Goal: Task Accomplishment & Management: Manage account settings

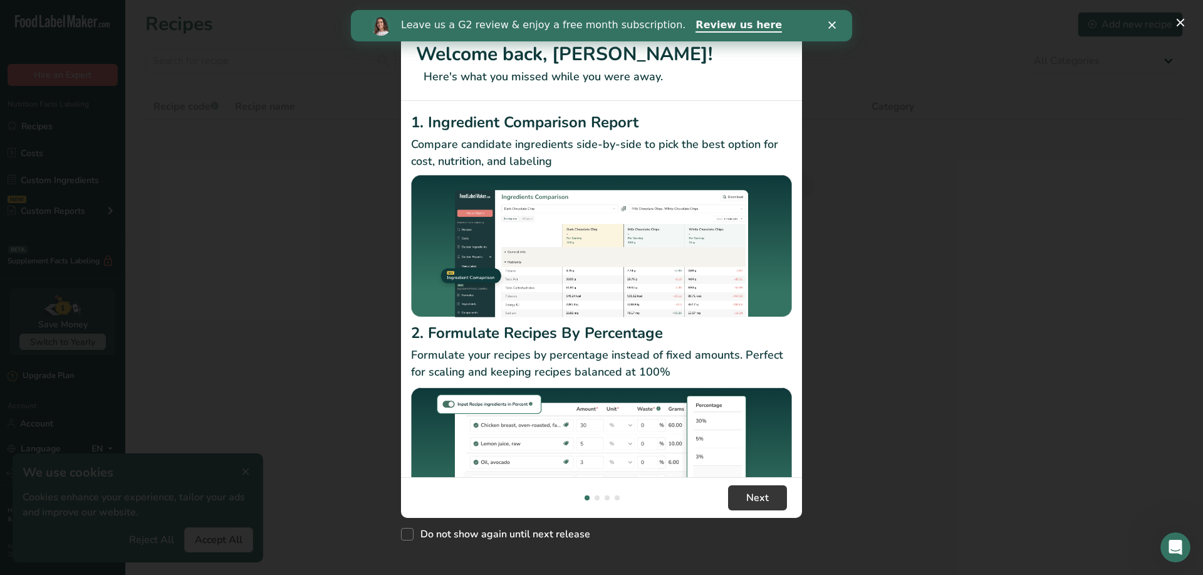
click at [244, 472] on div "New Features" at bounding box center [601, 287] width 1203 height 575
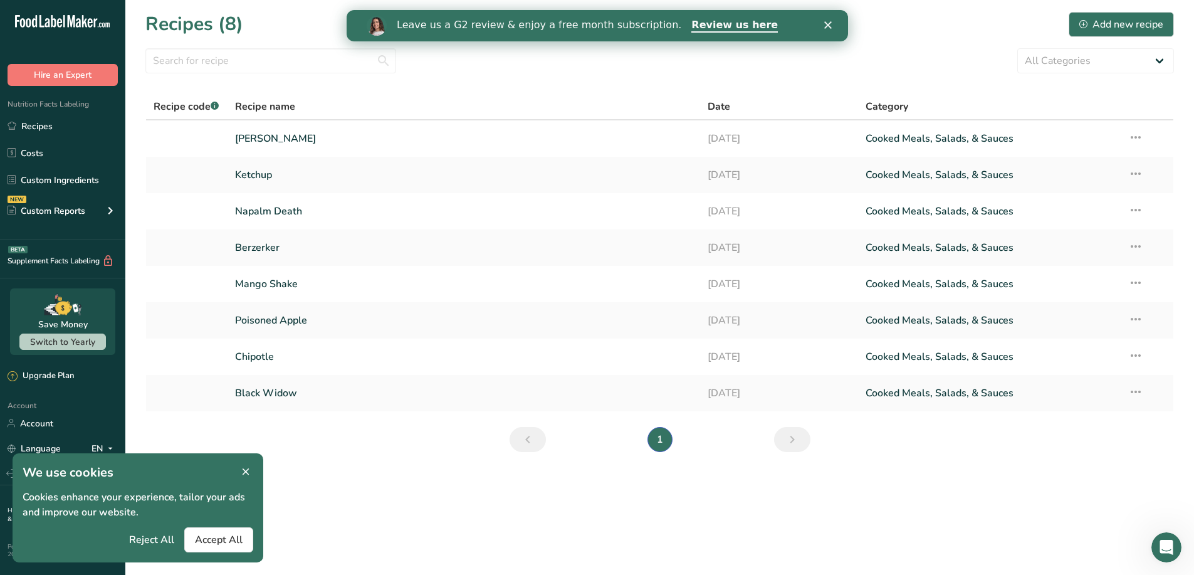
click at [242, 474] on icon at bounding box center [245, 472] width 11 height 18
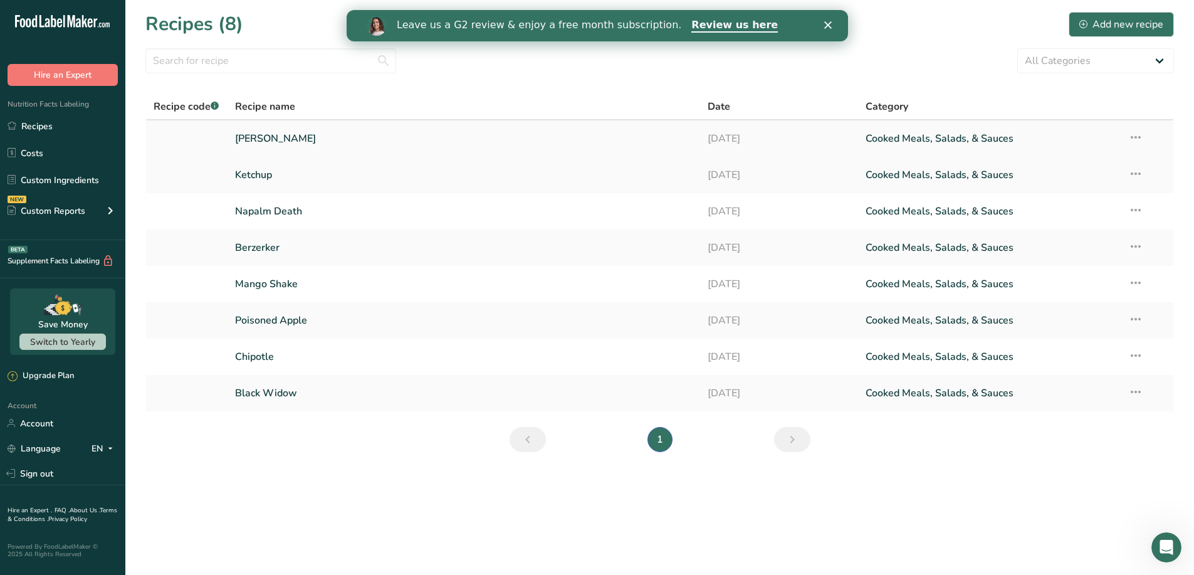
click at [1136, 133] on icon at bounding box center [1135, 137] width 15 height 23
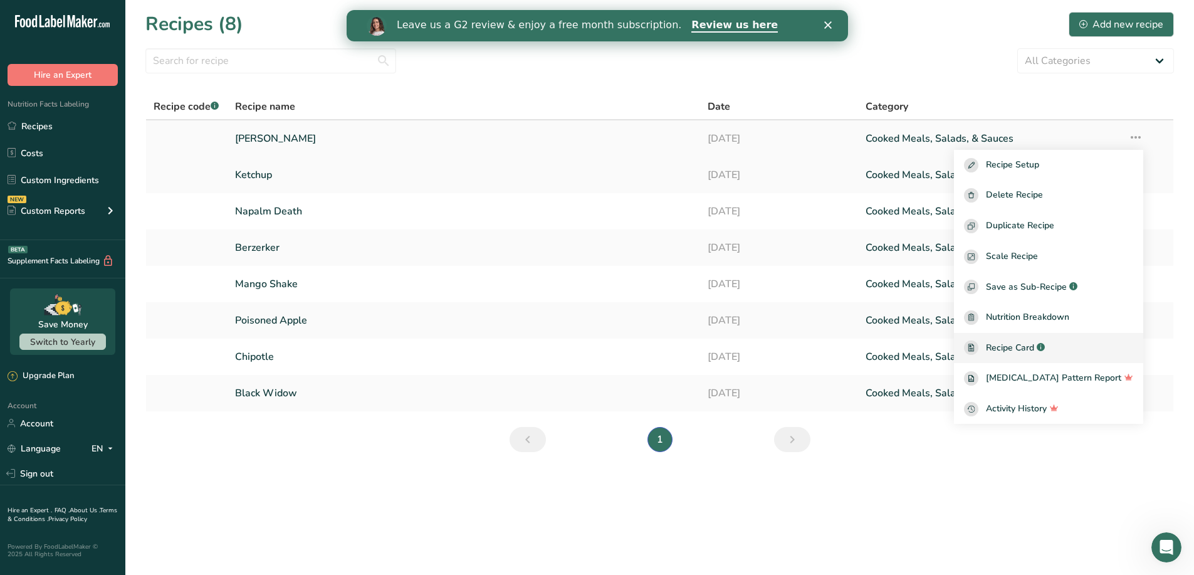
click at [1013, 355] on link "Recipe Card .a-a{fill:#347362;}.b-a{fill:#fff;}" at bounding box center [1048, 348] width 189 height 31
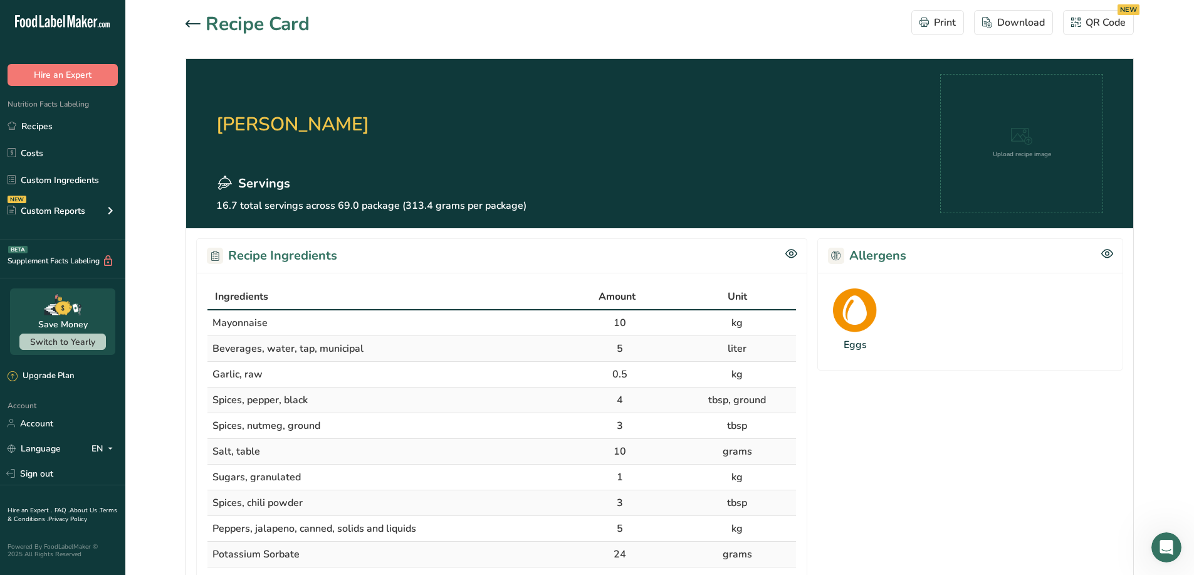
click at [189, 22] on icon at bounding box center [192, 24] width 15 height 8
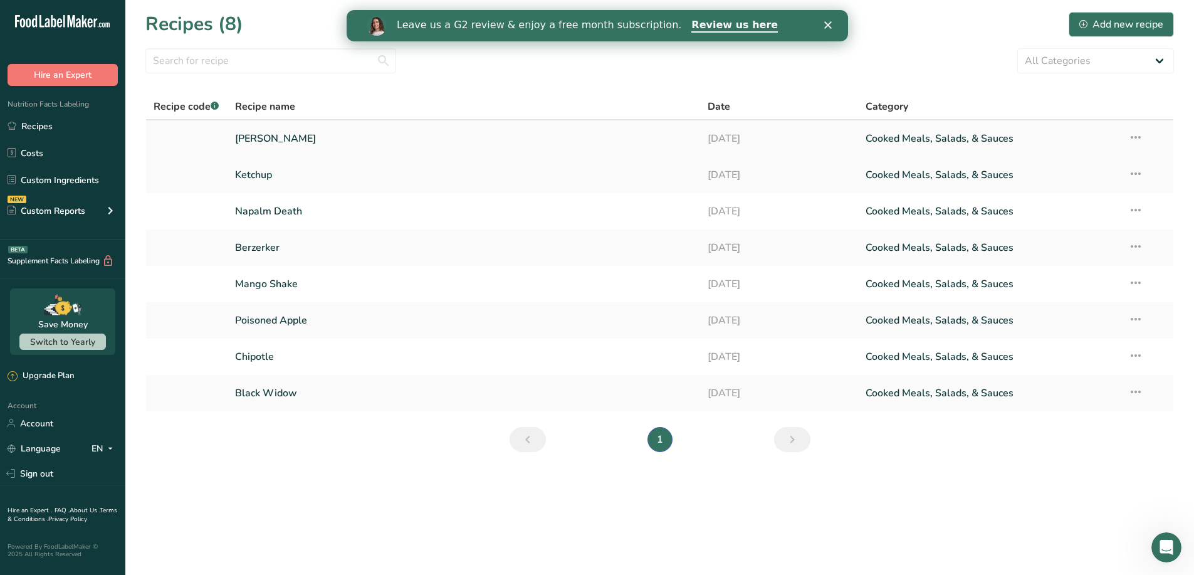
drag, startPoint x: 1133, startPoint y: 122, endPoint x: 1133, endPoint y: 135, distance: 12.5
click at [1133, 122] on td "Recipe Setup Delete Recipe Duplicate Recipe Scale Recipe Save as Sub-Recipe .a-…" at bounding box center [1146, 138] width 53 height 36
click at [1133, 137] on icon at bounding box center [1135, 137] width 15 height 23
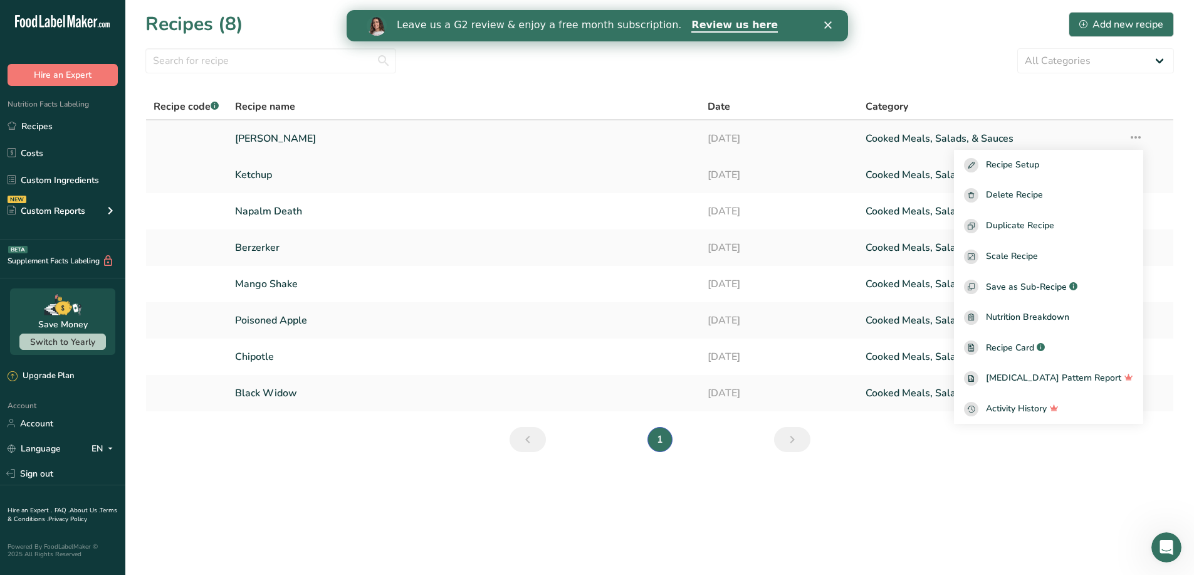
click at [1137, 134] on icon at bounding box center [1135, 137] width 15 height 23
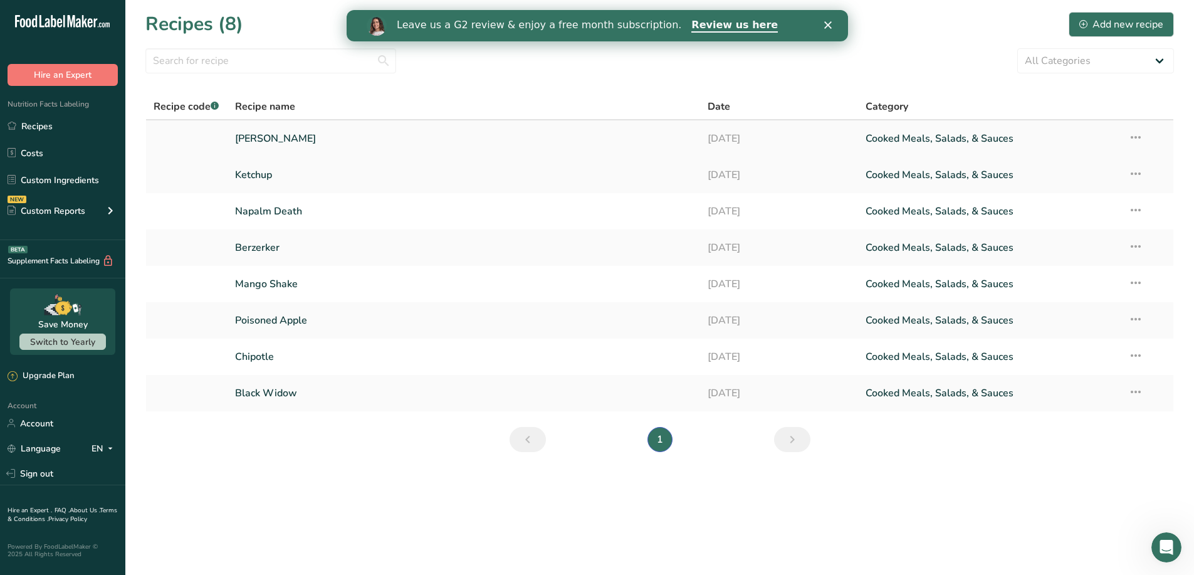
click at [244, 134] on link "[PERSON_NAME]" at bounding box center [464, 138] width 458 height 26
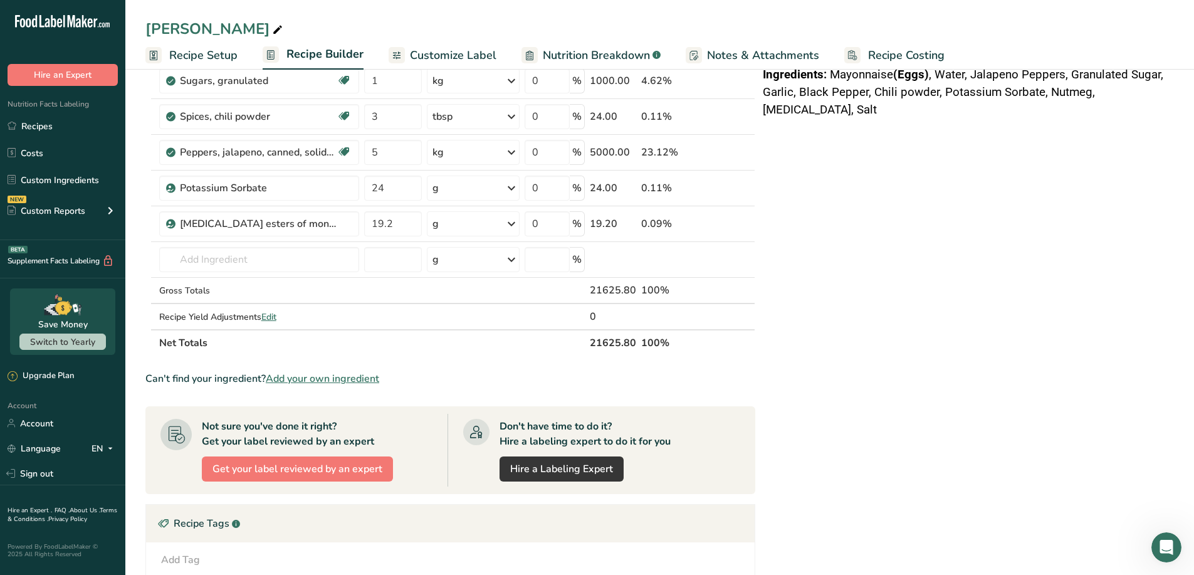
scroll to position [538, 0]
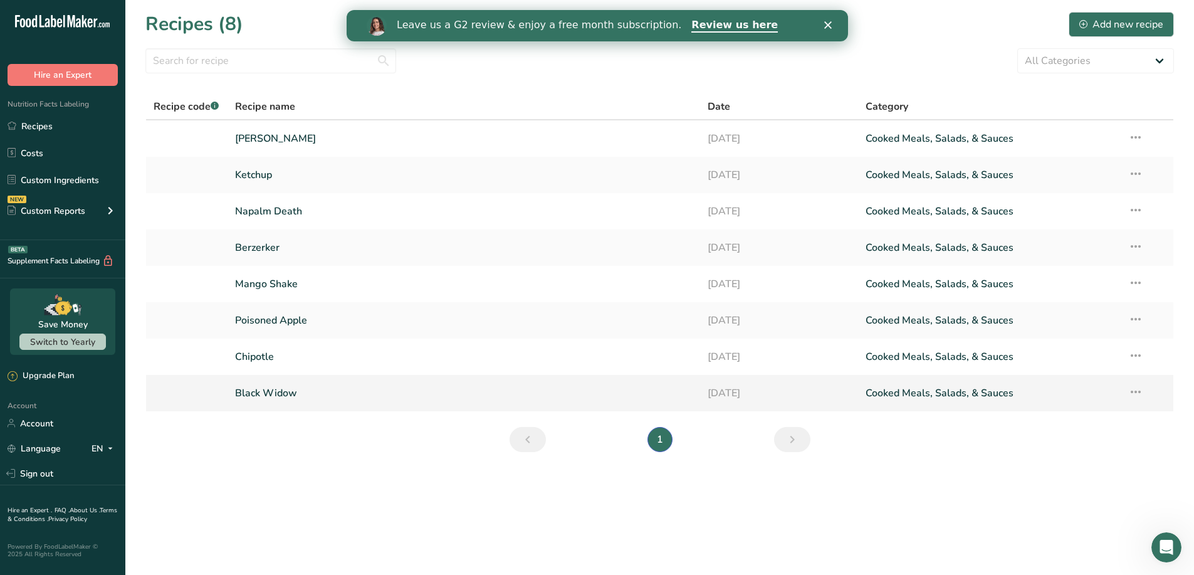
click at [263, 394] on link "Black Widow" at bounding box center [464, 393] width 458 height 26
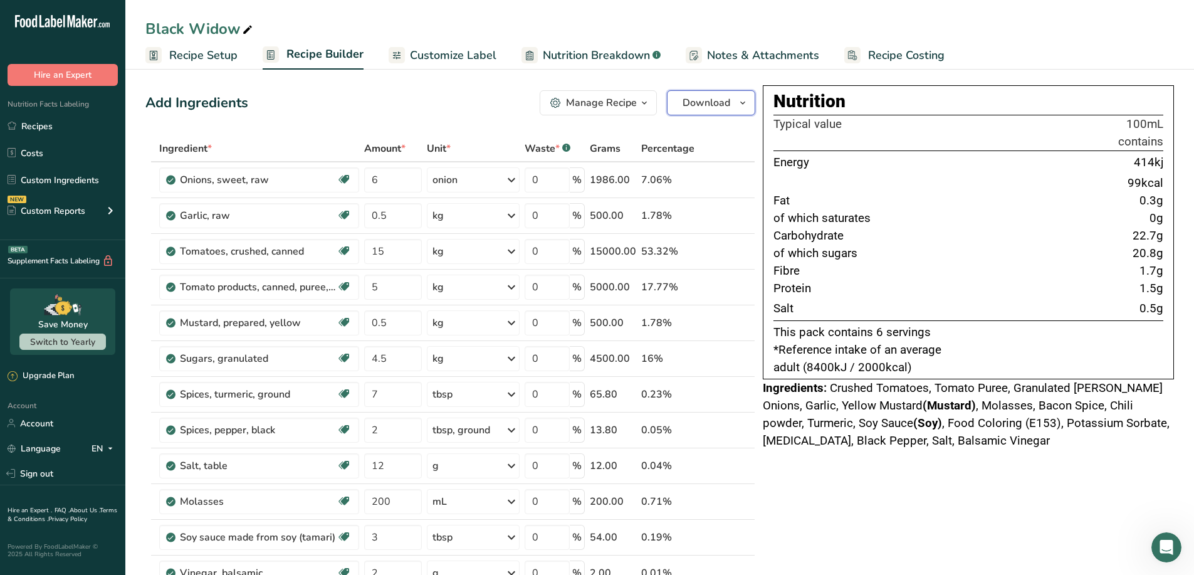
click at [743, 93] on button "Download" at bounding box center [711, 102] width 88 height 25
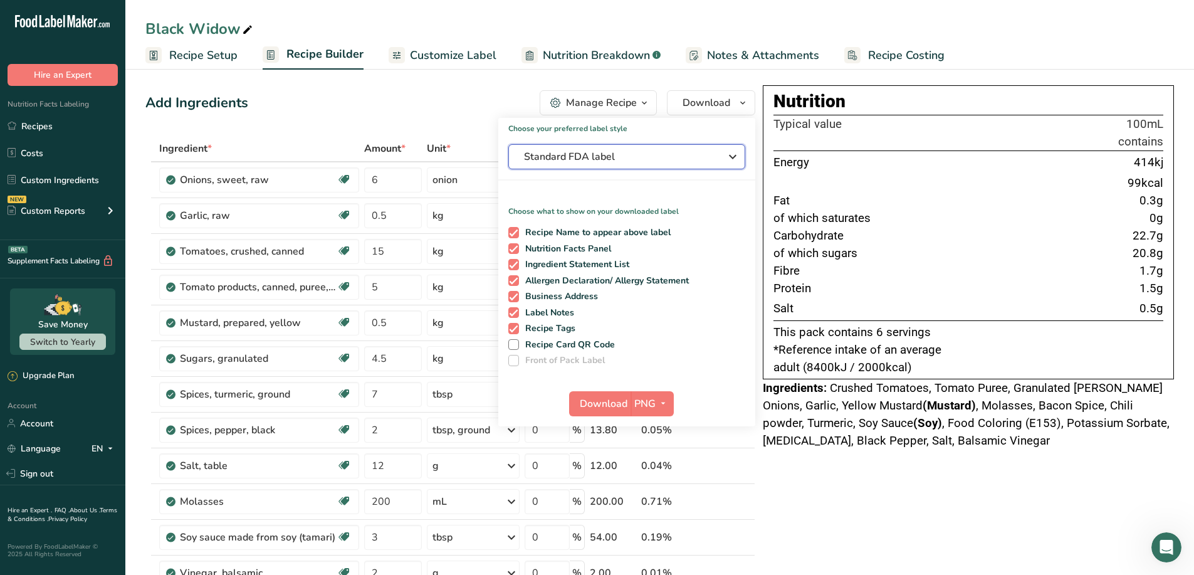
click at [707, 153] on span "Standard FDA label" at bounding box center [618, 156] width 188 height 15
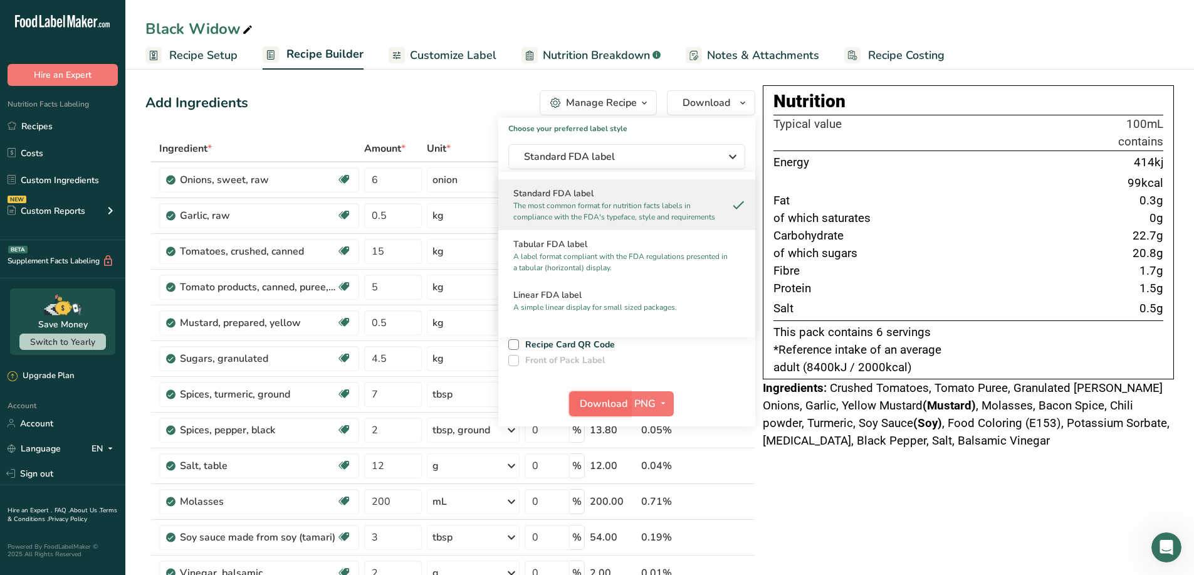
click at [605, 406] on span "Download" at bounding box center [604, 403] width 48 height 15
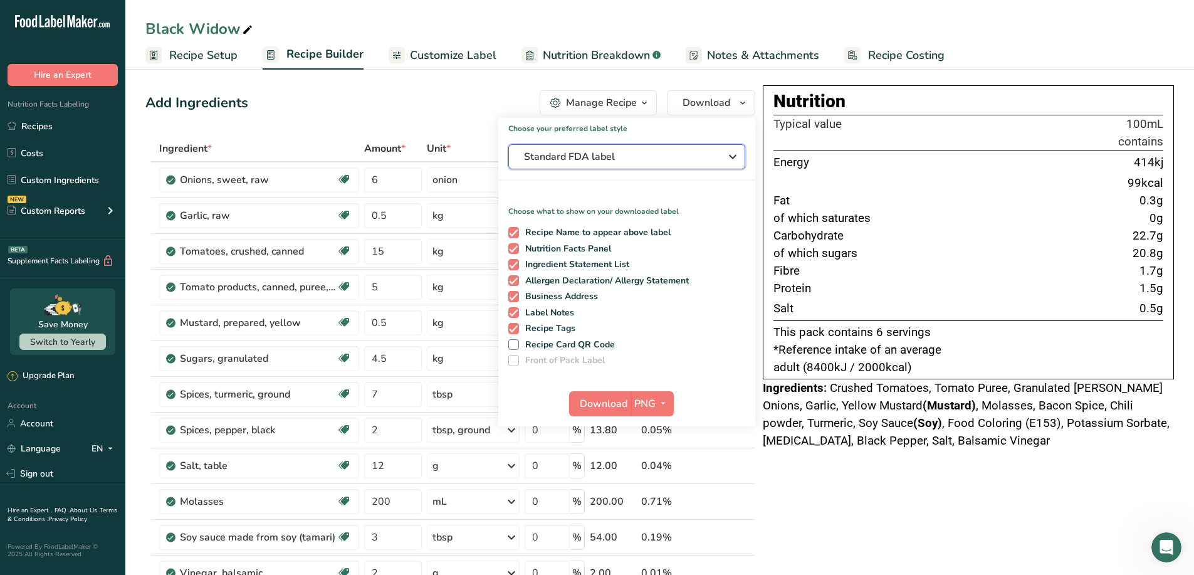
click at [606, 165] on button "Standard FDA label" at bounding box center [626, 156] width 237 height 25
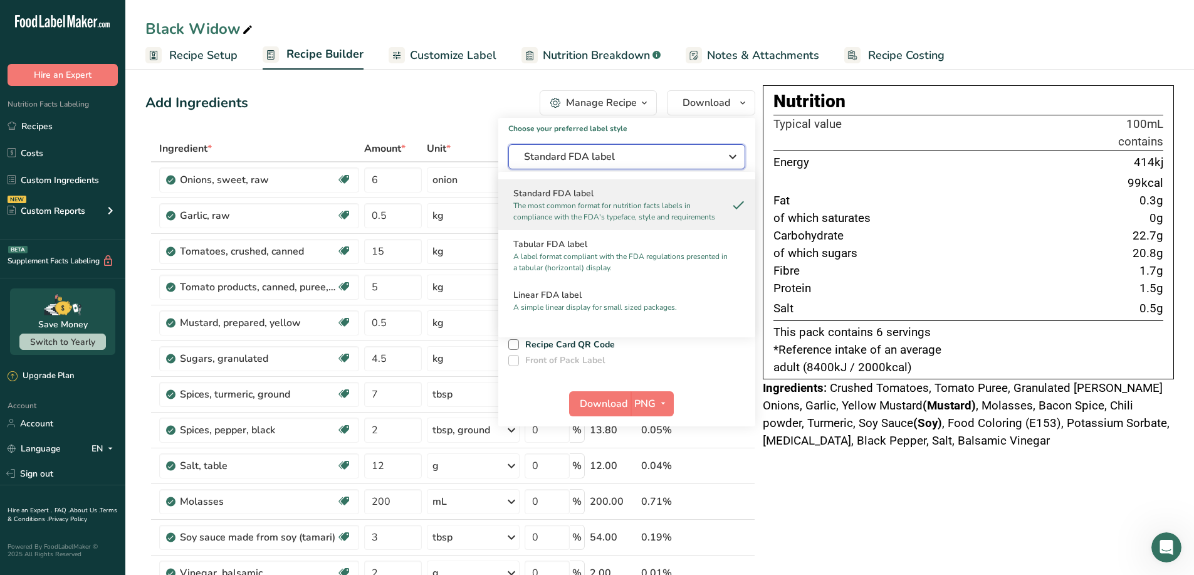
click at [608, 154] on span "Standard FDA label" at bounding box center [618, 156] width 188 height 15
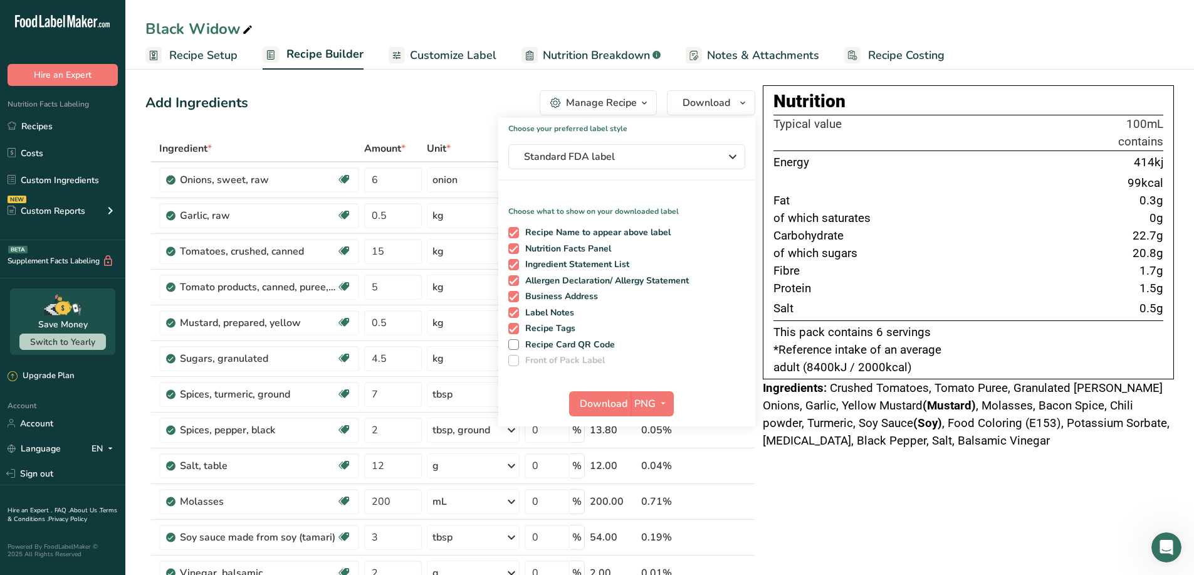
click at [616, 212] on p "Choose what to show on your downloaded label" at bounding box center [626, 205] width 257 height 21
click at [628, 154] on span "Standard FDA label" at bounding box center [618, 156] width 188 height 15
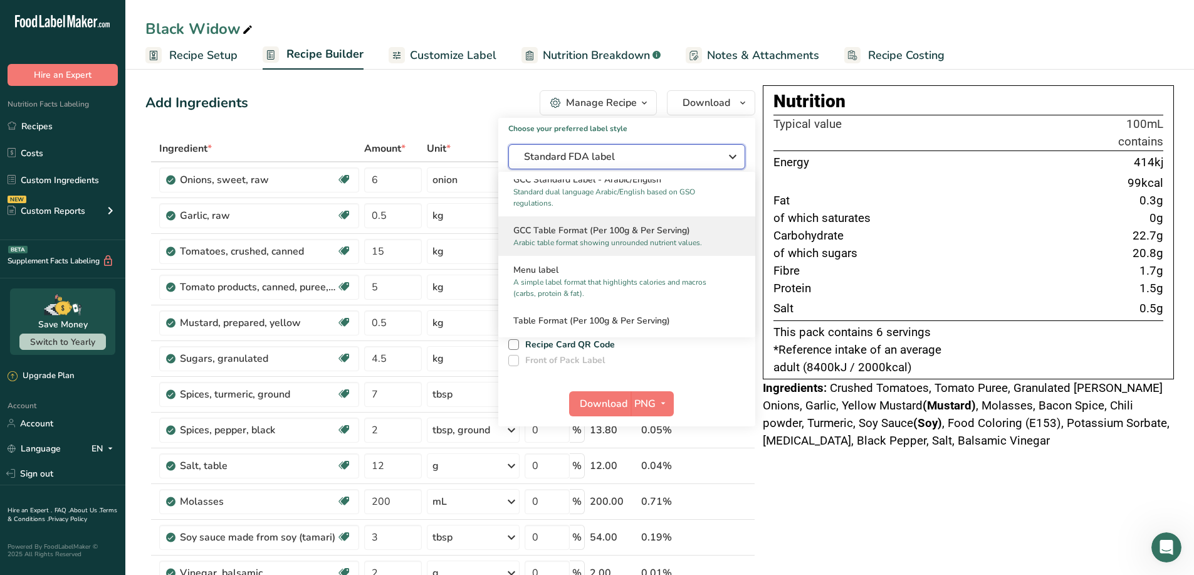
scroll to position [879, 0]
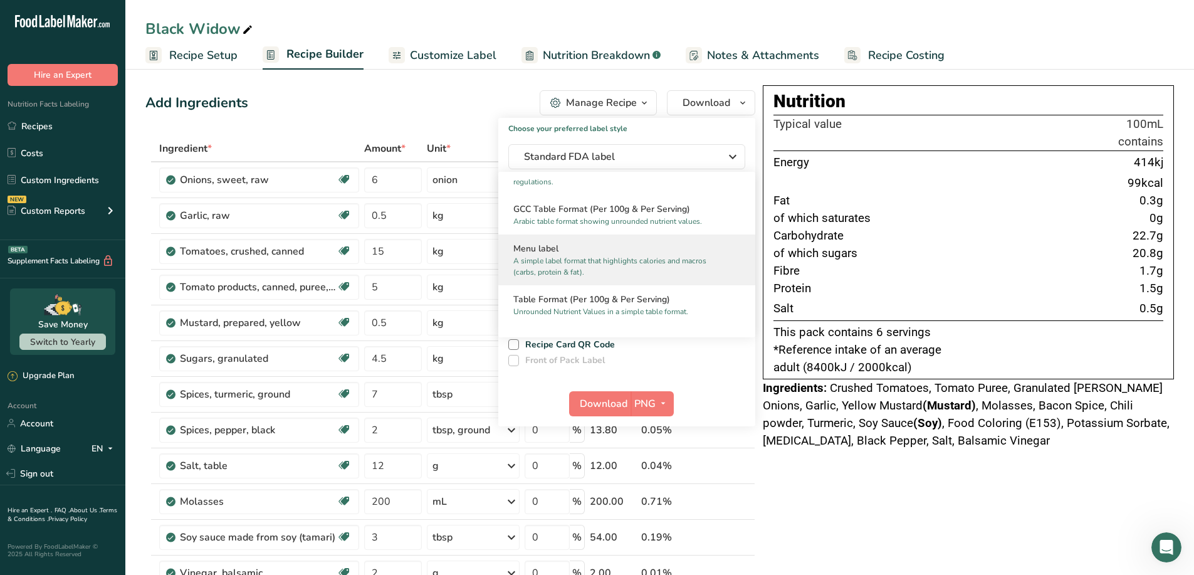
click at [630, 268] on p "A simple label format that highlights calories and macros (carbs, protein & fat…" at bounding box center [621, 266] width 216 height 23
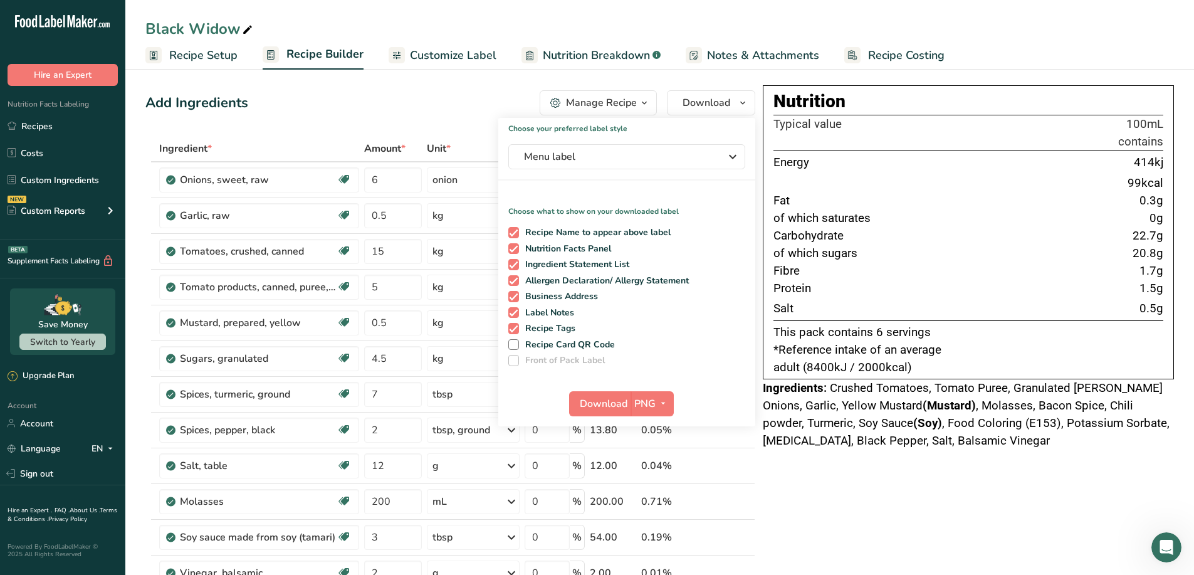
click at [793, 291] on td "Protein" at bounding box center [824, 288] width 102 height 18
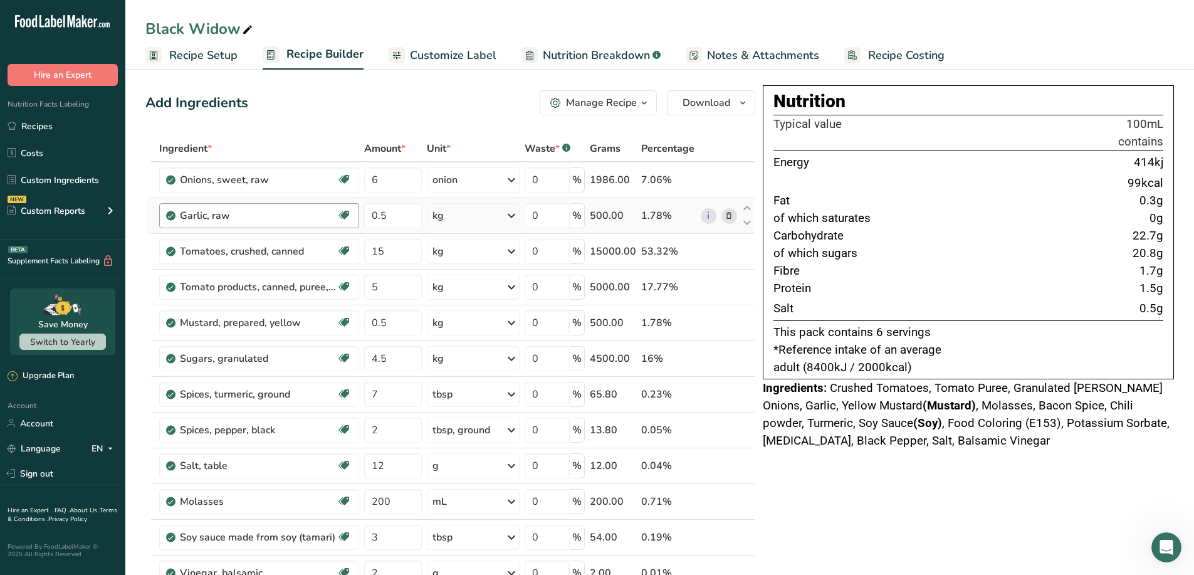
drag, startPoint x: 50, startPoint y: 125, endPoint x: 335, endPoint y: 203, distance: 295.5
click at [50, 125] on link "Recipes" at bounding box center [62, 126] width 125 height 24
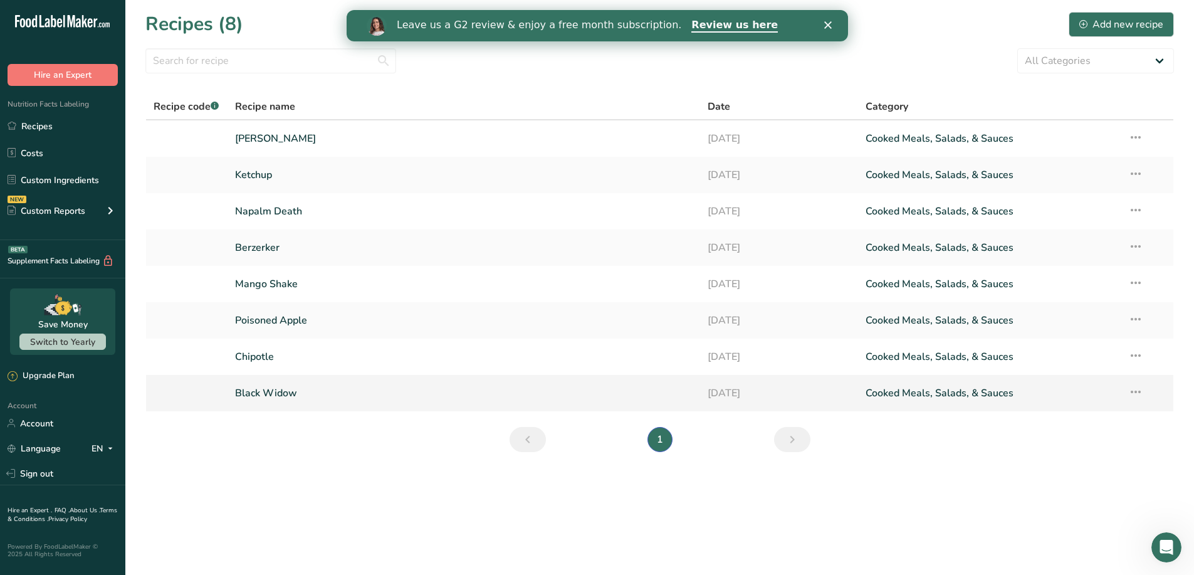
click at [1128, 389] on icon at bounding box center [1135, 391] width 15 height 23
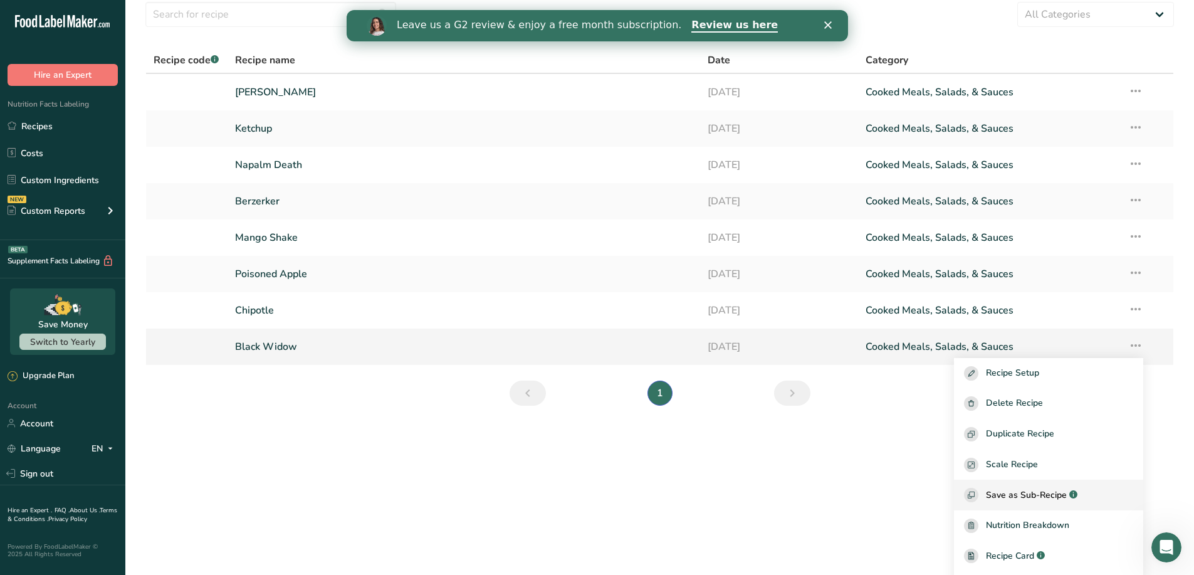
scroll to position [103, 0]
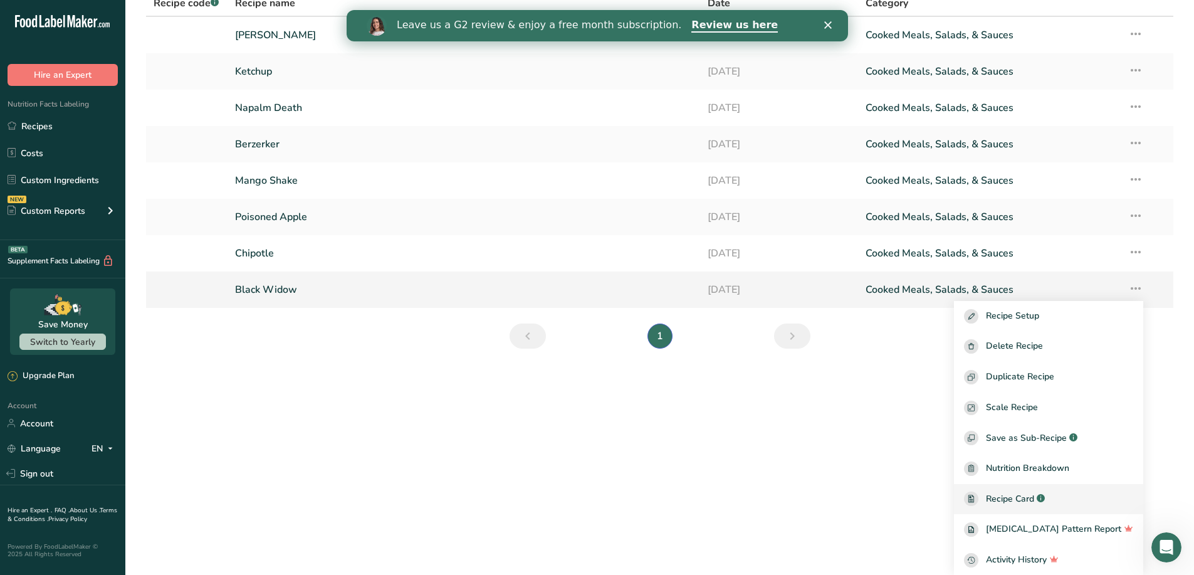
click at [1034, 497] on span "Recipe Card" at bounding box center [1010, 498] width 48 height 13
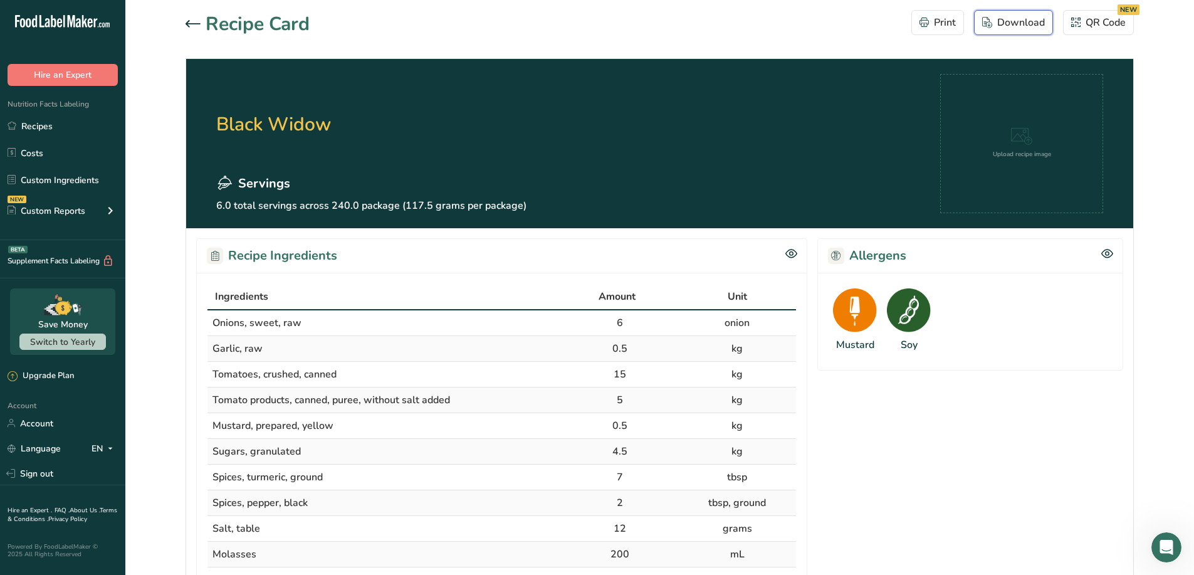
click at [1040, 29] on div "Download" at bounding box center [1013, 22] width 63 height 15
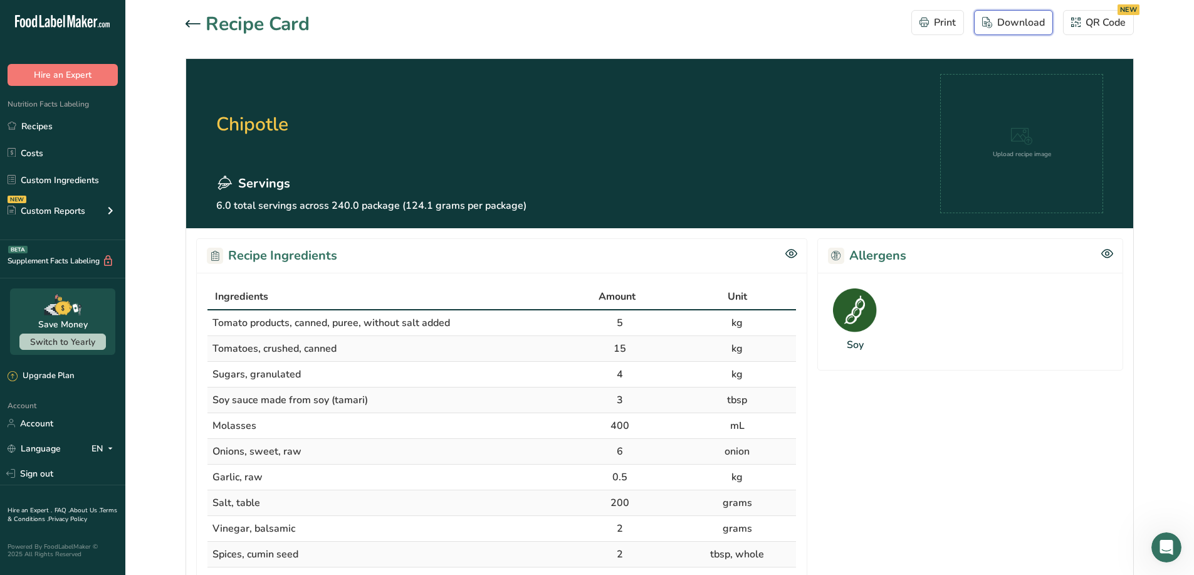
click at [1028, 30] on button "Download" at bounding box center [1013, 22] width 79 height 25
click at [189, 22] on icon at bounding box center [192, 24] width 15 height 8
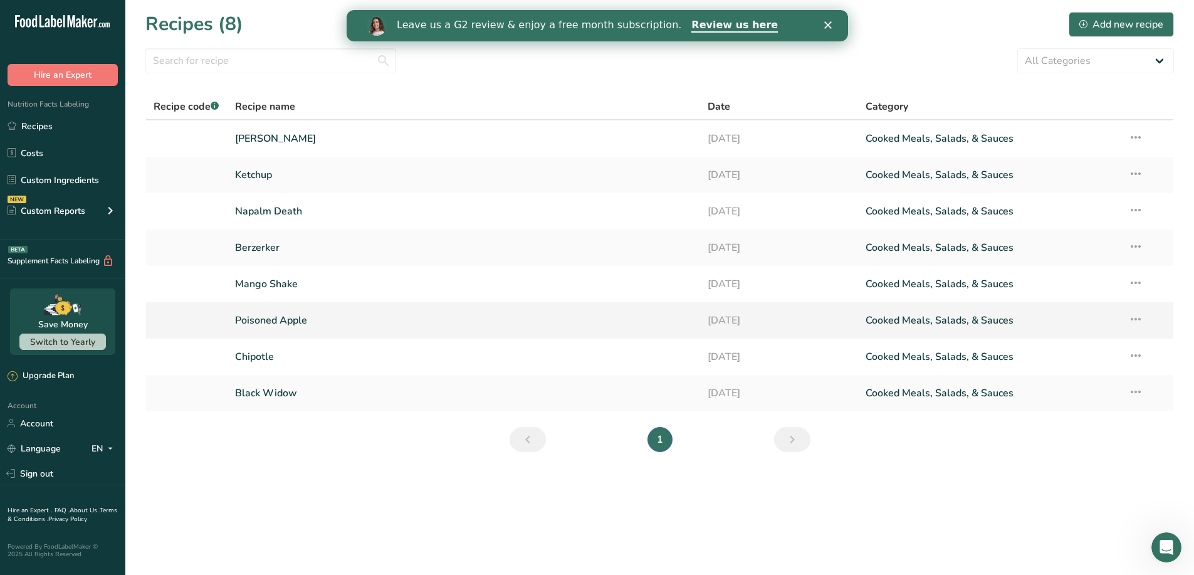
click at [1137, 316] on icon at bounding box center [1135, 319] width 15 height 23
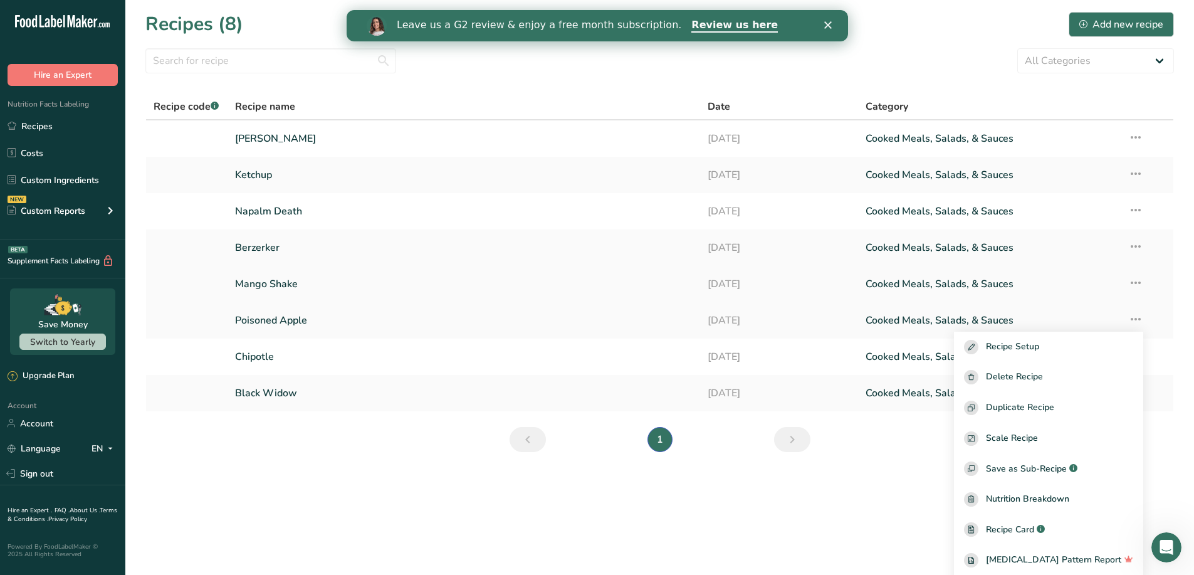
click at [1132, 282] on icon at bounding box center [1135, 282] width 15 height 23
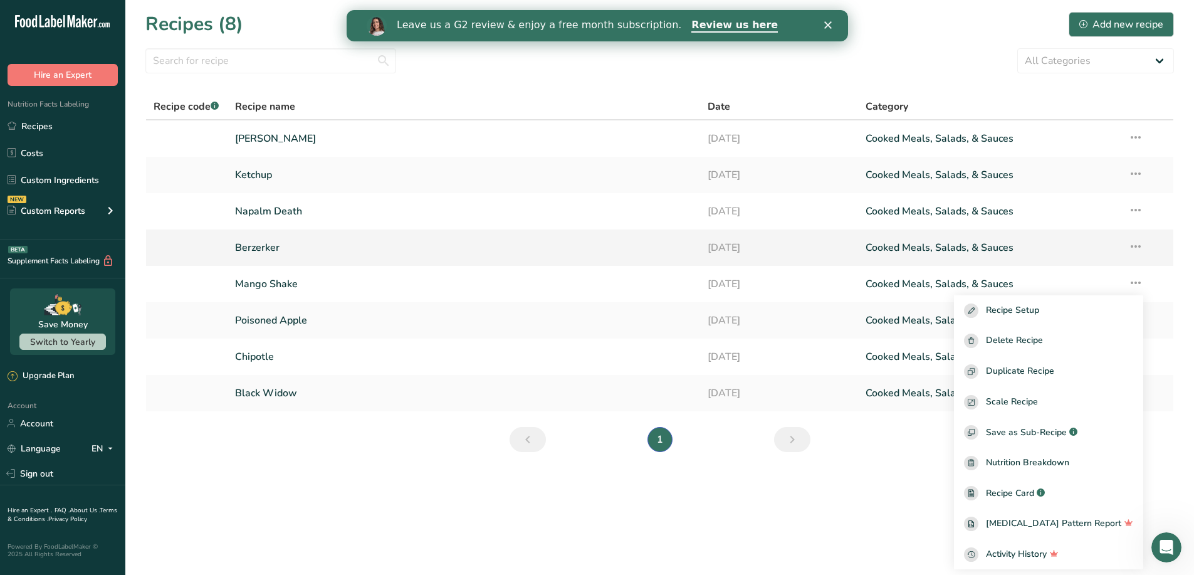
click at [1137, 245] on icon at bounding box center [1135, 246] width 15 height 23
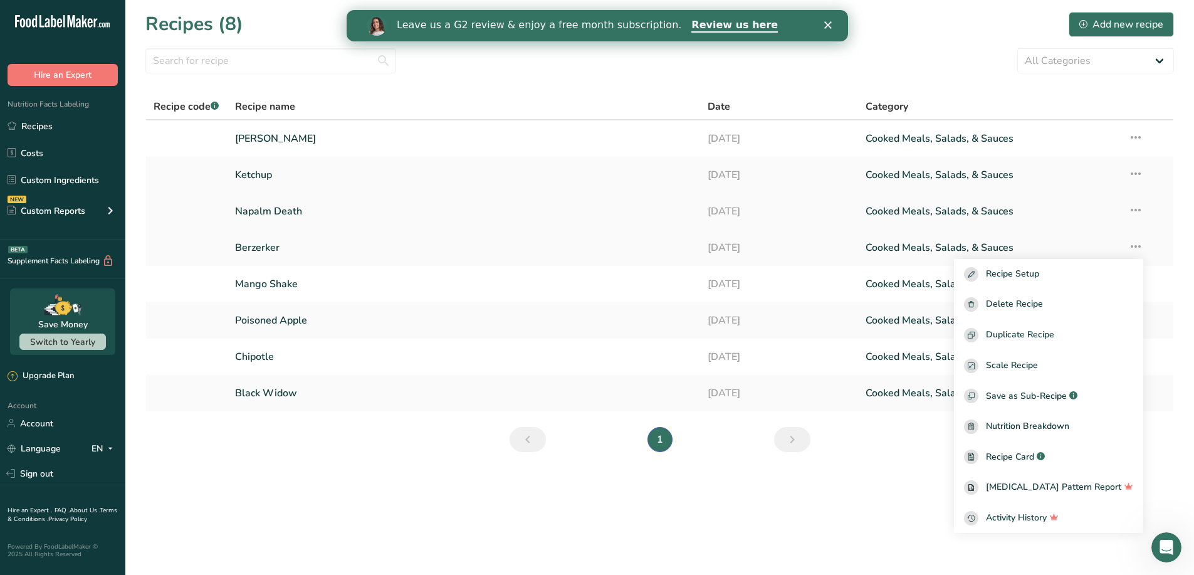
click at [1142, 207] on icon at bounding box center [1135, 210] width 15 height 23
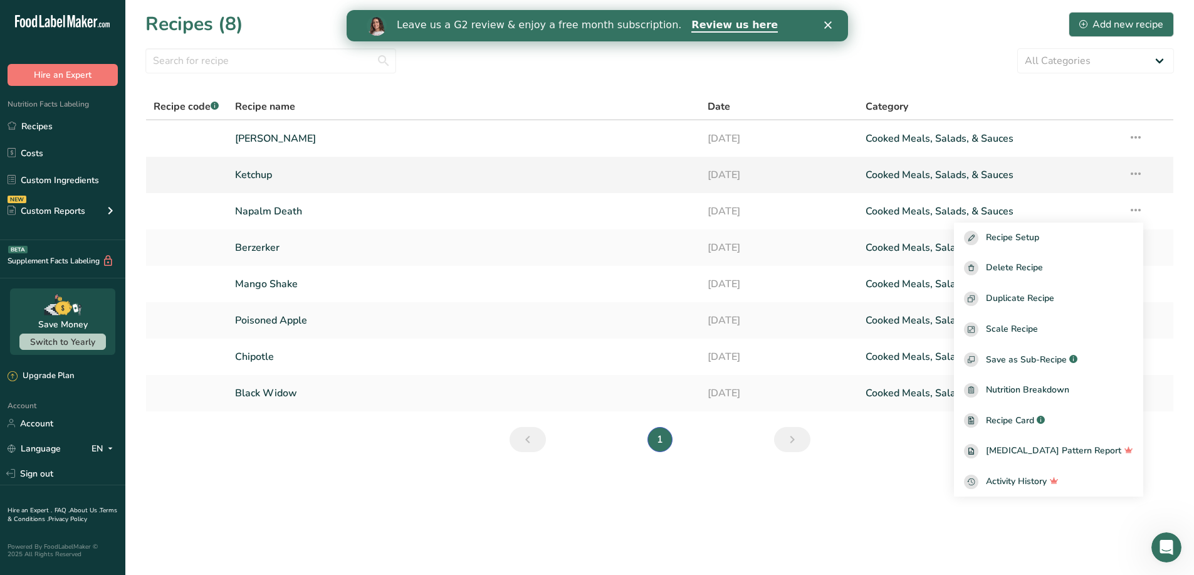
click at [1166, 182] on td "Recipe Setup Delete Recipe Duplicate Recipe Scale Recipe Save as Sub-Recipe .a-…" at bounding box center [1146, 175] width 53 height 36
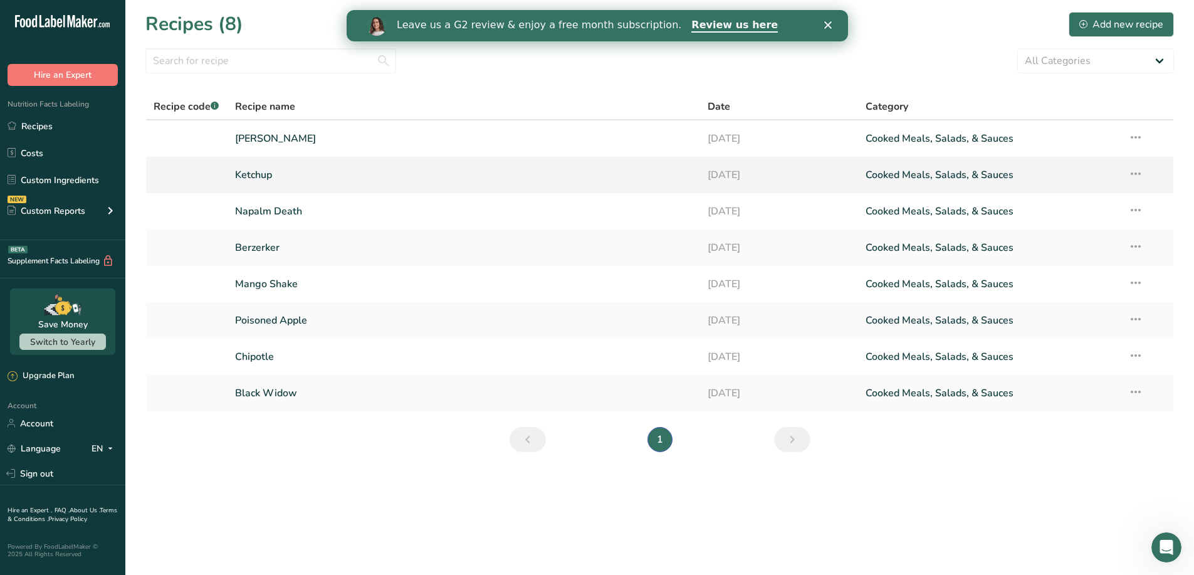
click at [1122, 176] on td "Recipe Setup Delete Recipe Duplicate Recipe Scale Recipe Save as Sub-Recipe .a-…" at bounding box center [1146, 175] width 53 height 36
click at [1132, 174] on icon at bounding box center [1135, 173] width 15 height 23
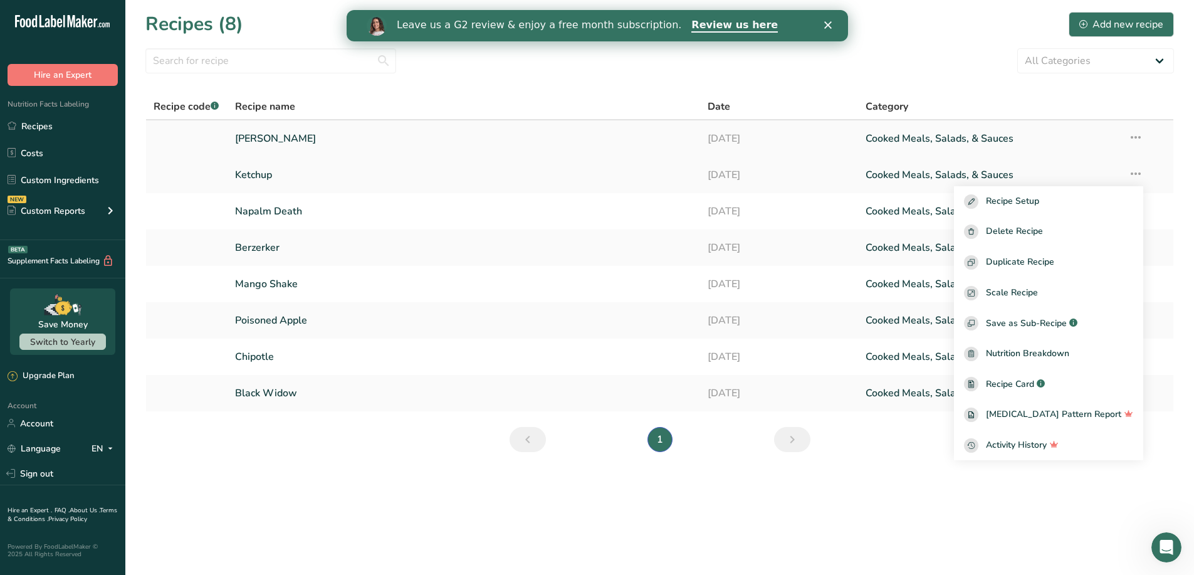
click at [1139, 135] on icon at bounding box center [1135, 137] width 15 height 23
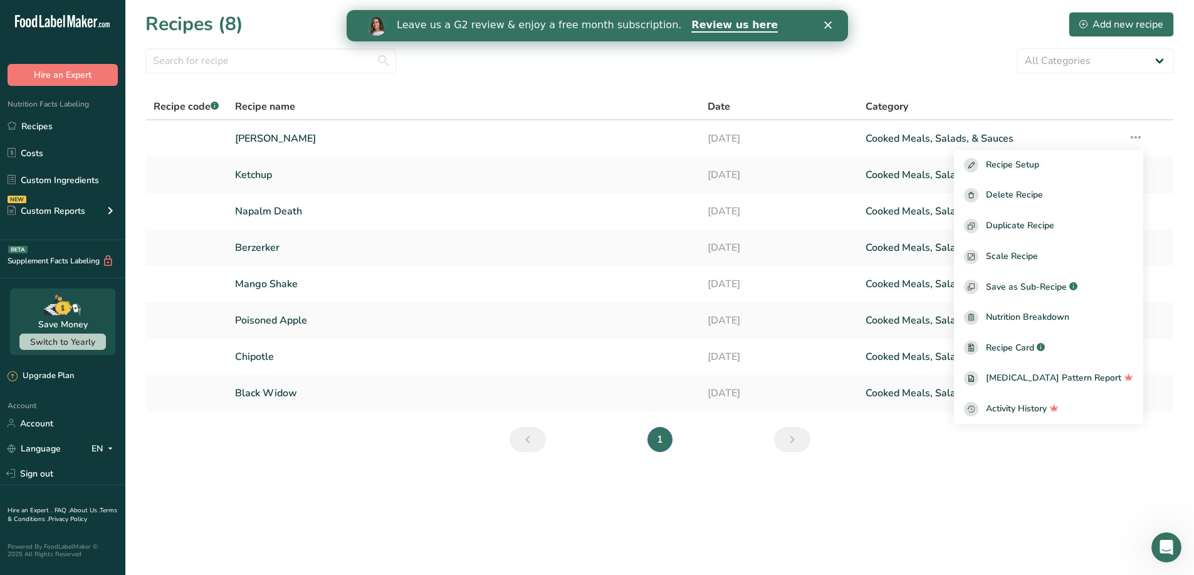
click at [953, 456] on section "Recipes (8) Add new recipe All Categories Baked Goods Beverages Confectionery C…" at bounding box center [659, 236] width 1068 height 472
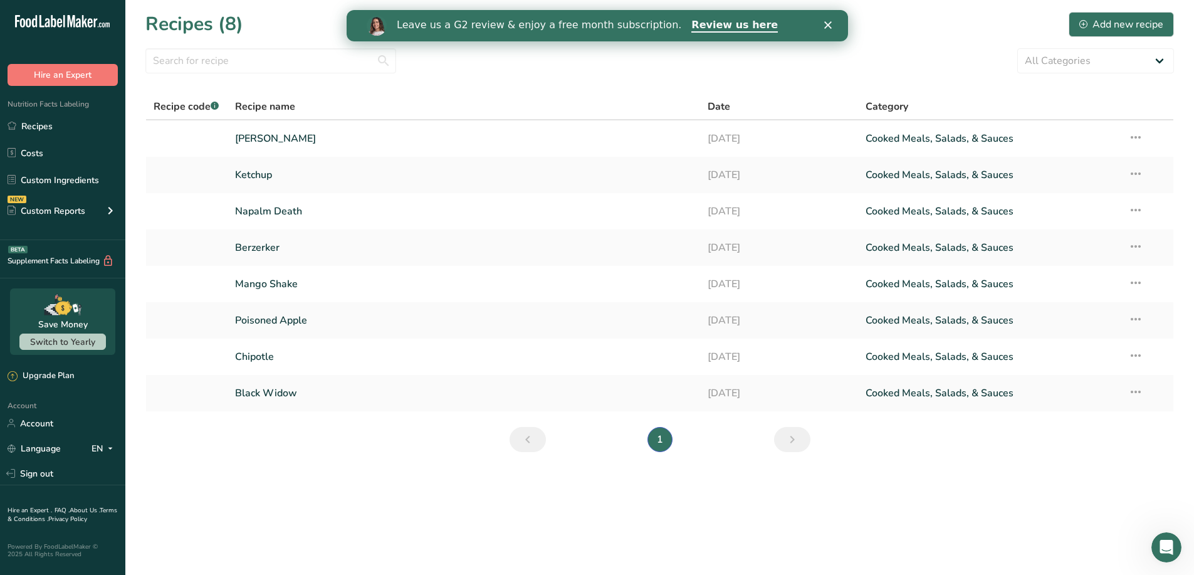
click at [688, 58] on div "All Categories Baked Goods Beverages Confectionery Cooked Meals, Salads, & Sauc…" at bounding box center [659, 60] width 1028 height 25
click at [824, 21] on icon "Close" at bounding box center [827, 25] width 8 height 8
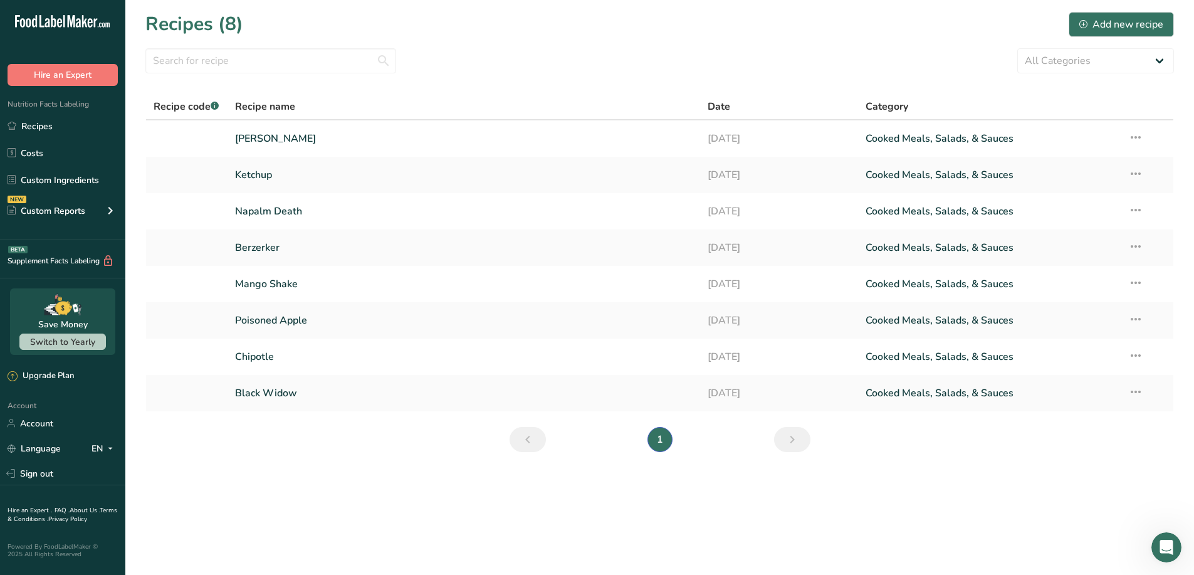
click at [694, 61] on div "All Categories Baked Goods Beverages Confectionery Cooked Meals, Salads, & Sauc…" at bounding box center [659, 60] width 1028 height 25
click at [410, 511] on main "Recipes (8) Add new recipe All Categories Baked Goods Beverages Confectionery C…" at bounding box center [597, 287] width 1194 height 575
click at [75, 424] on link "Account" at bounding box center [62, 423] width 125 height 22
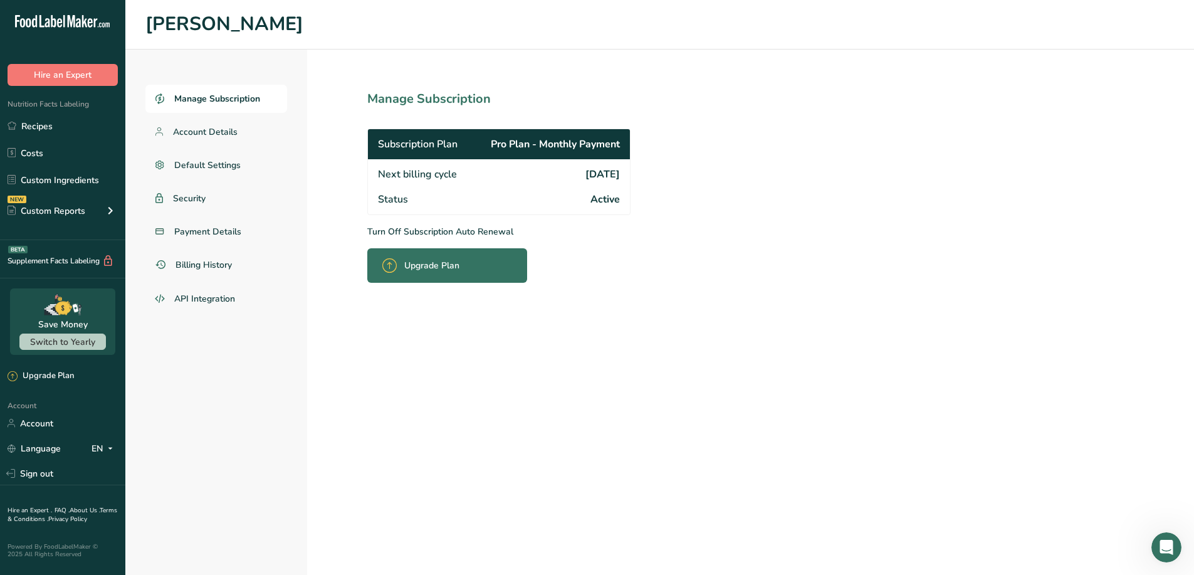
click at [498, 227] on p "Turn Off Subscription Auto Renewal" at bounding box center [526, 231] width 318 height 13
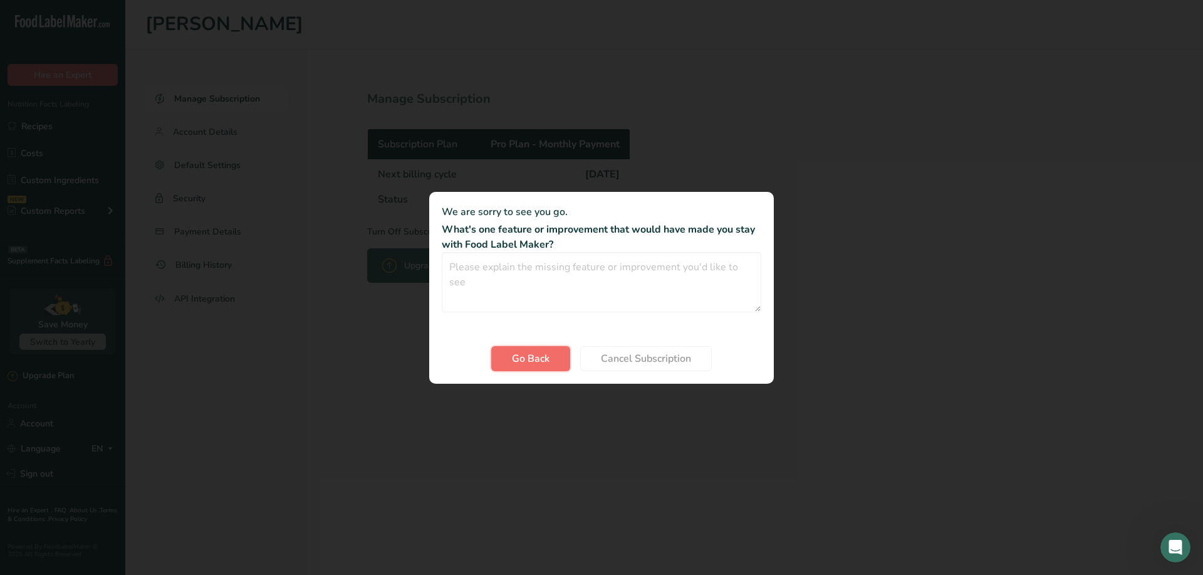
click at [545, 353] on span "Go Back" at bounding box center [531, 358] width 38 height 15
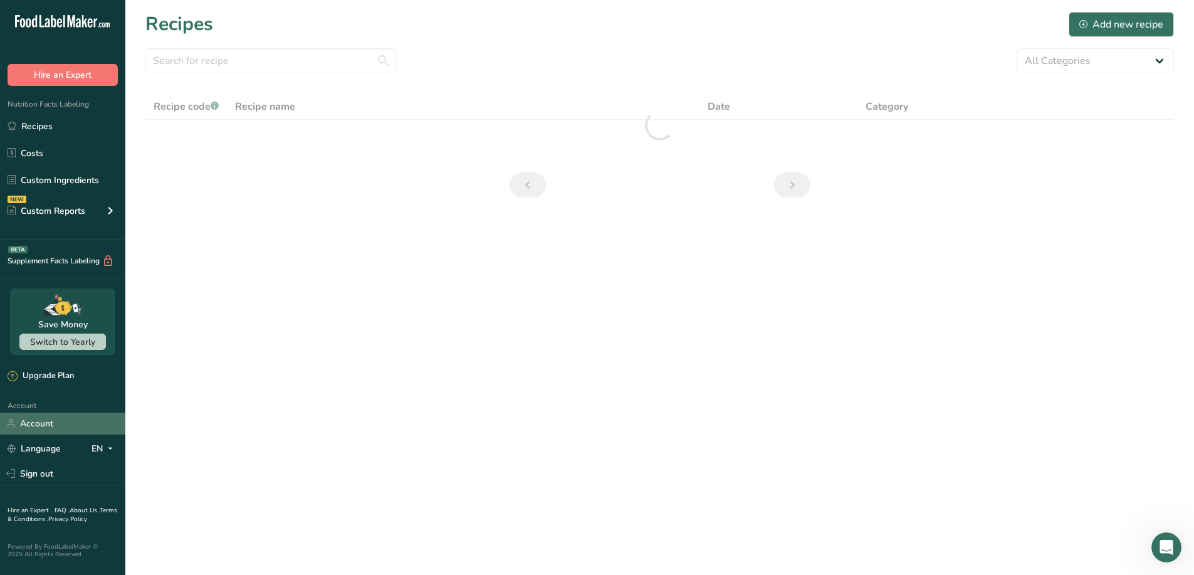
click at [51, 426] on link "Account" at bounding box center [62, 423] width 125 height 22
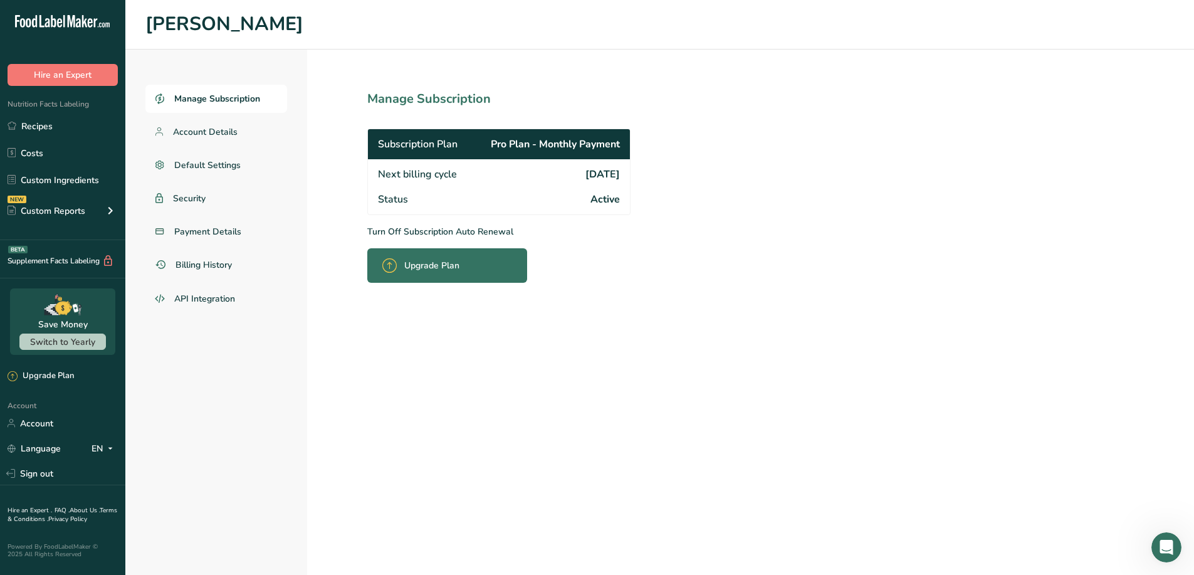
click at [385, 229] on p "Turn Off Subscription Auto Renewal" at bounding box center [526, 231] width 318 height 13
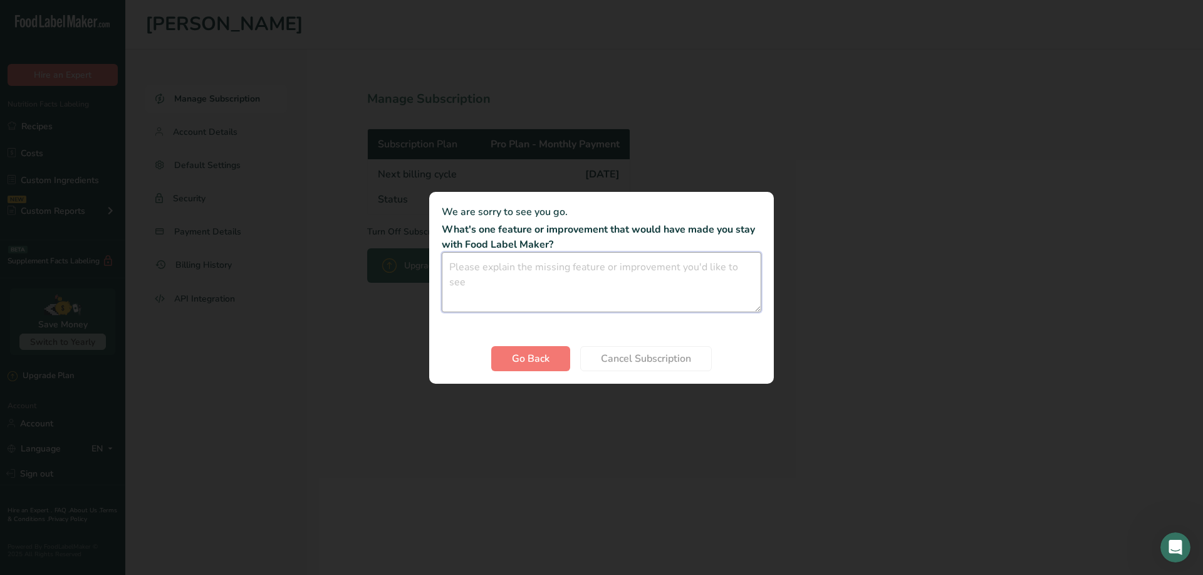
click at [602, 278] on textarea "Cancel subscription modal" at bounding box center [602, 282] width 320 height 60
type textarea "121212132"
click at [636, 360] on span "Cancel Subscription" at bounding box center [646, 358] width 90 height 15
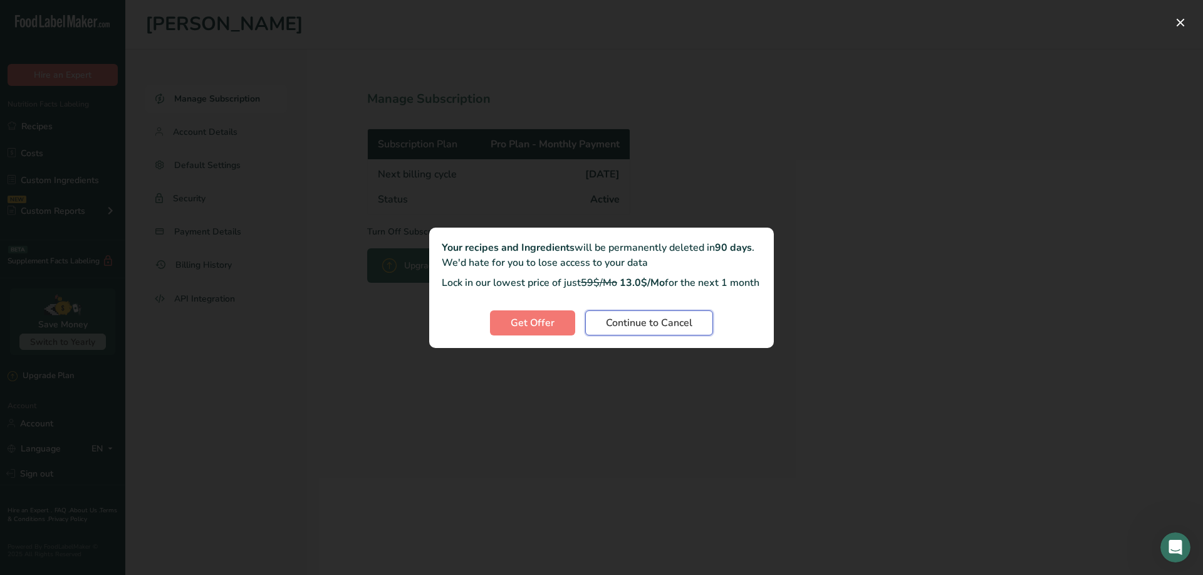
click at [651, 330] on span "Continue to Cancel" at bounding box center [649, 322] width 86 height 15
click at [662, 330] on span "Continue to Cancel" at bounding box center [649, 322] width 86 height 15
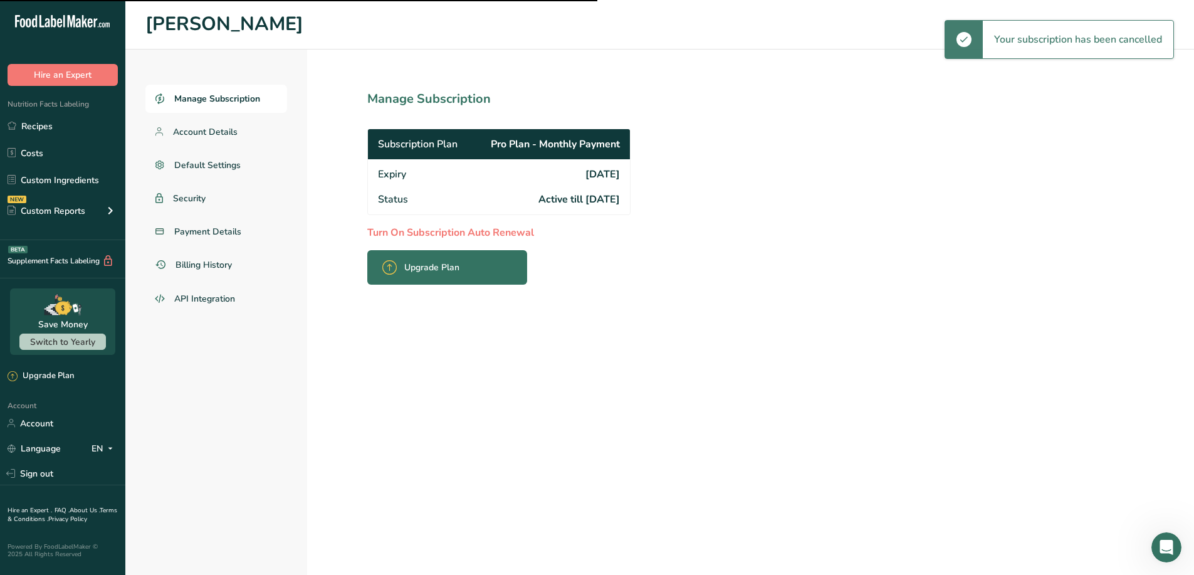
click at [667, 320] on section "Manage Subscription Subscription Plan Pro Plan - Monthly Payment Expiry 2025-10…" at bounding box center [526, 312] width 439 height 525
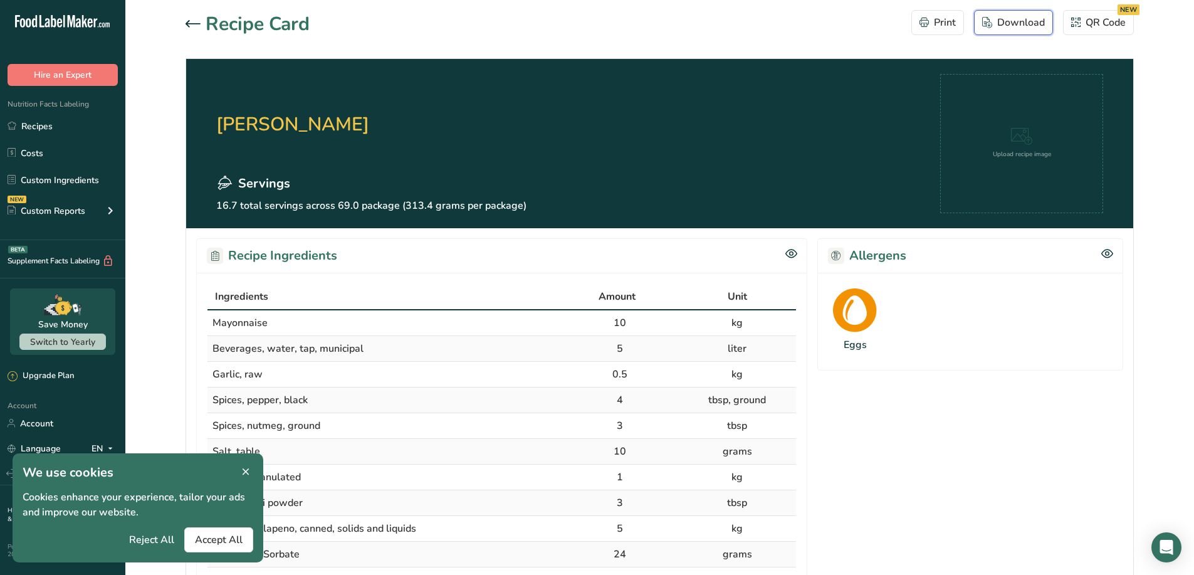
click at [1044, 19] on button "Download" at bounding box center [1013, 22] width 79 height 25
click at [201, 544] on span "Accept All" at bounding box center [219, 539] width 48 height 15
